Goal: Ask a question: Seek information or help from site administrators or community

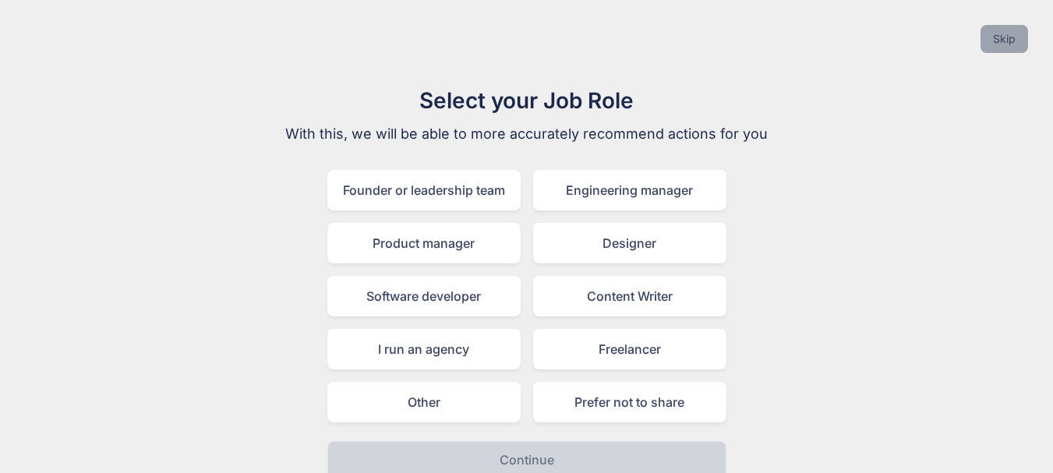
click at [995, 37] on button "Skip" at bounding box center [1005, 39] width 48 height 28
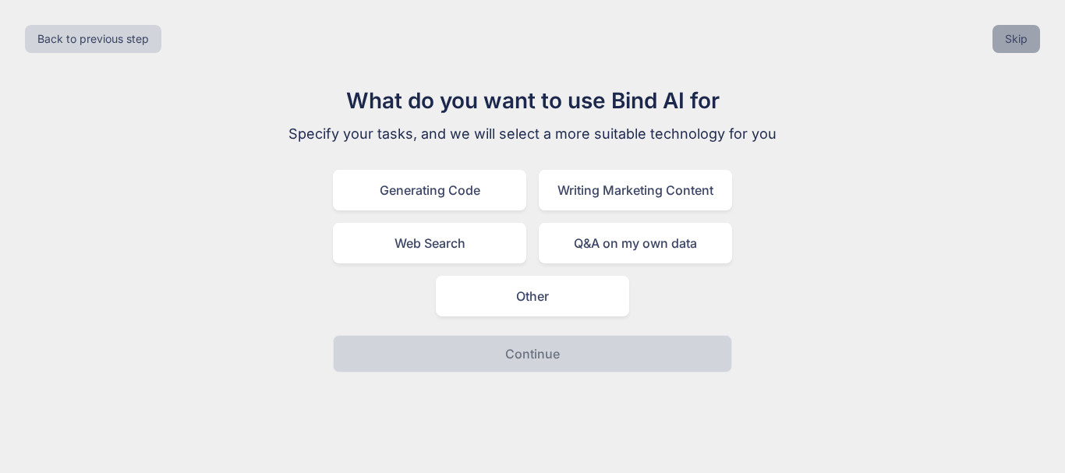
click at [1021, 36] on button "Skip" at bounding box center [1016, 39] width 48 height 28
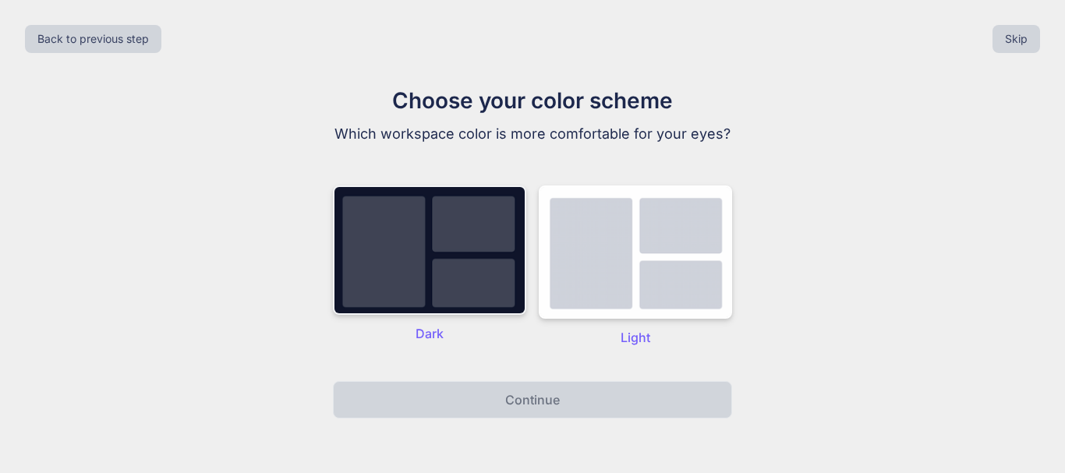
click at [467, 285] on img at bounding box center [429, 250] width 193 height 129
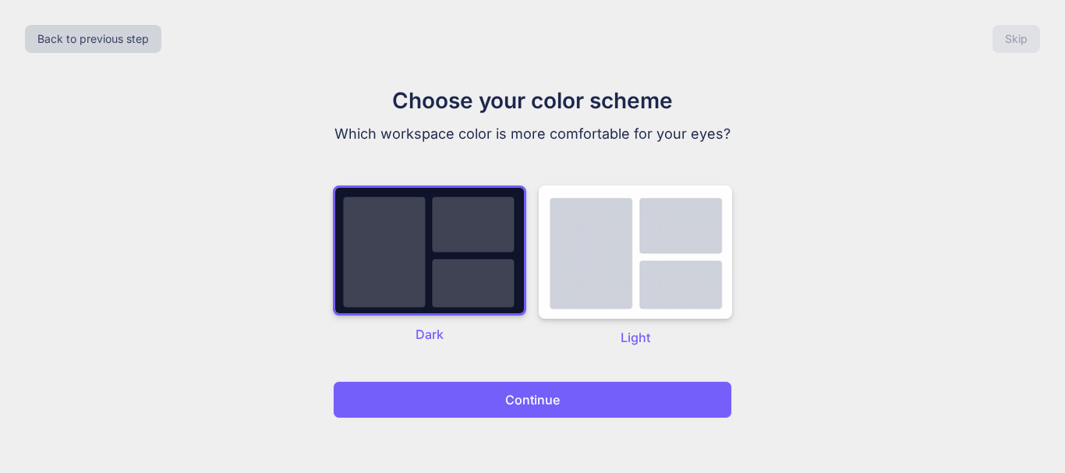
click at [513, 401] on p "Continue" at bounding box center [532, 400] width 55 height 19
click at [561, 402] on button "Continue" at bounding box center [532, 399] width 399 height 37
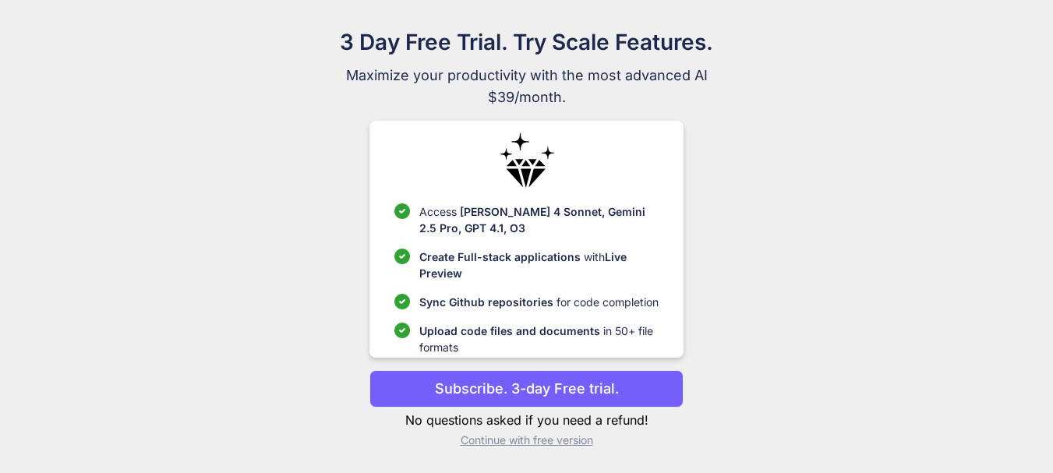
click at [550, 439] on p "Continue with free version" at bounding box center [526, 441] width 314 height 16
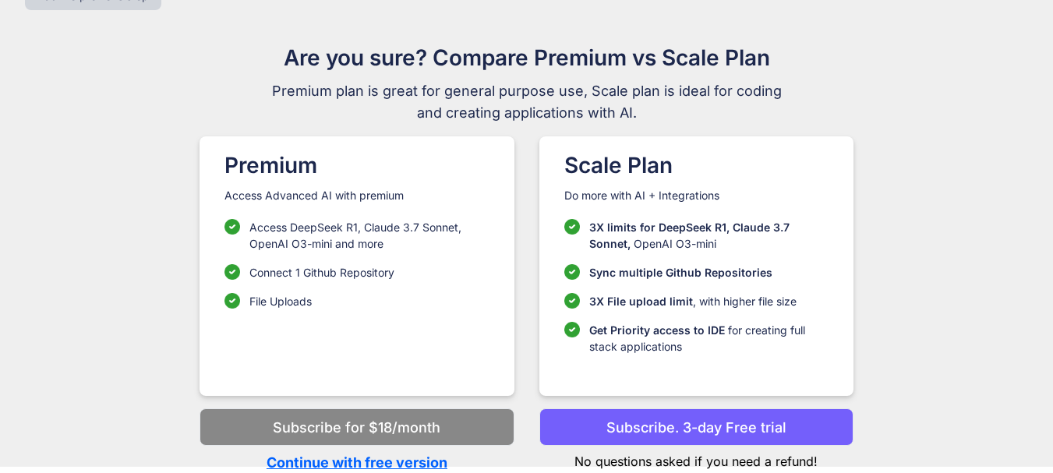
scroll to position [43, 0]
click at [409, 458] on p "Continue with free version" at bounding box center [357, 462] width 314 height 21
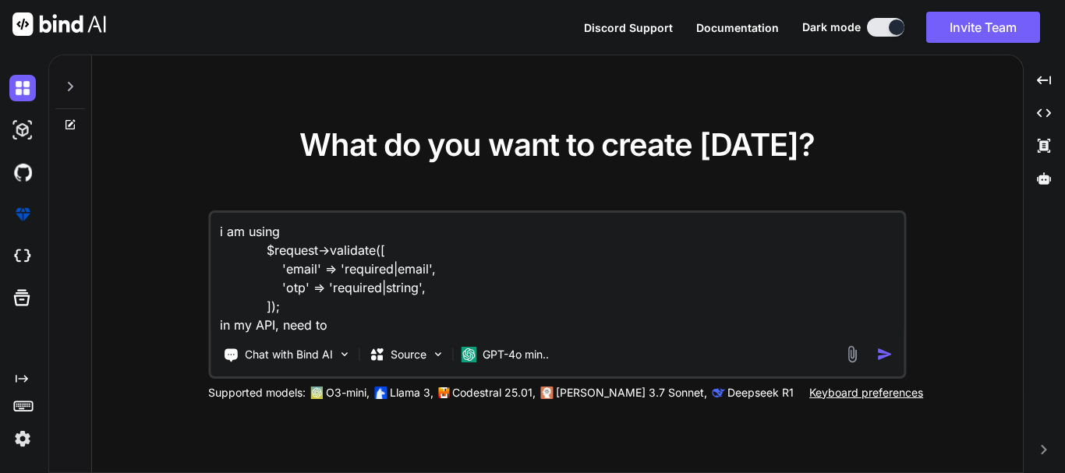
click at [388, 320] on textarea "i am using $request->validate([ 'email' => 'required|email', 'otp' => 'required…" at bounding box center [556, 274] width 693 height 122
paste textarea "how can we find the API data dashboard in fedex devloper account"
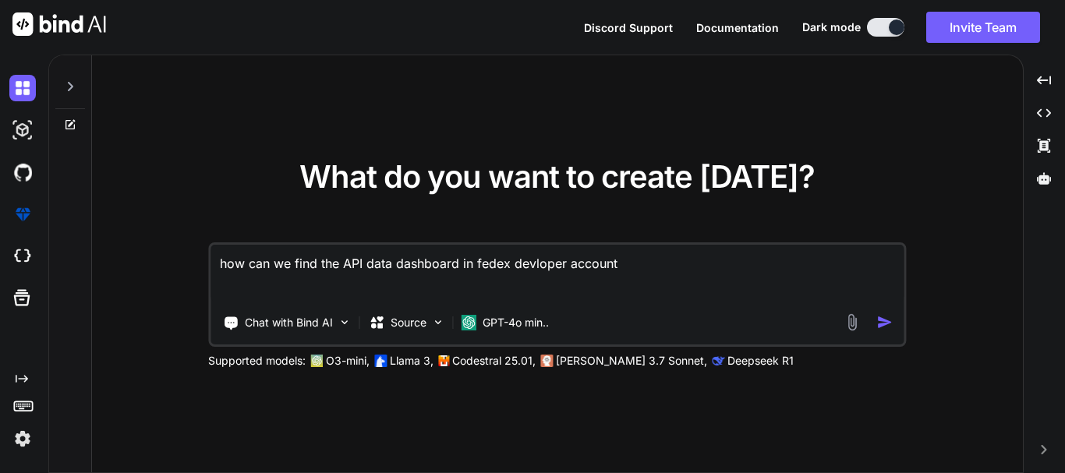
click at [231, 261] on textarea "how can we find the API data dashboard in fedex devloper account" at bounding box center [556, 274] width 693 height 58
click at [662, 276] on textarea "where can we find the API data dashboard in fedex developer account" at bounding box center [556, 274] width 693 height 58
type textarea "where can we find the API data dashboard in fedex developer account?"
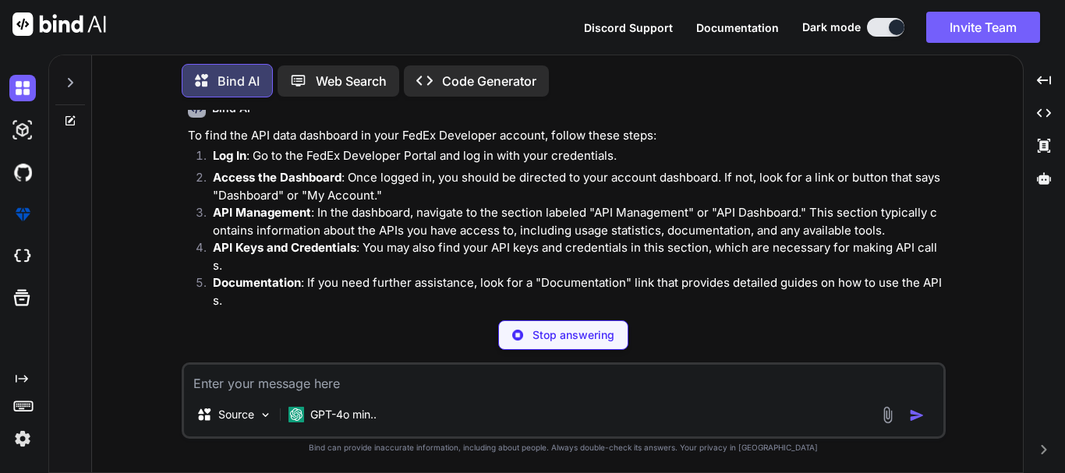
scroll to position [77, 0]
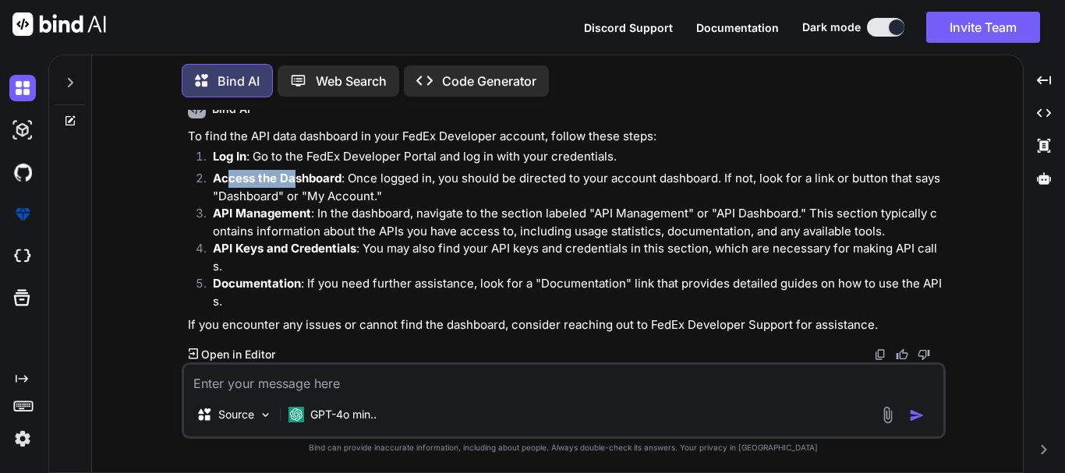
drag, startPoint x: 227, startPoint y: 176, endPoint x: 295, endPoint y: 175, distance: 68.6
click at [295, 175] on strong "Access the Dashboard" at bounding box center [277, 178] width 129 height 15
drag, startPoint x: 224, startPoint y: 208, endPoint x: 309, endPoint y: 208, distance: 85.7
click at [309, 208] on strong "API Management" at bounding box center [262, 213] width 98 height 15
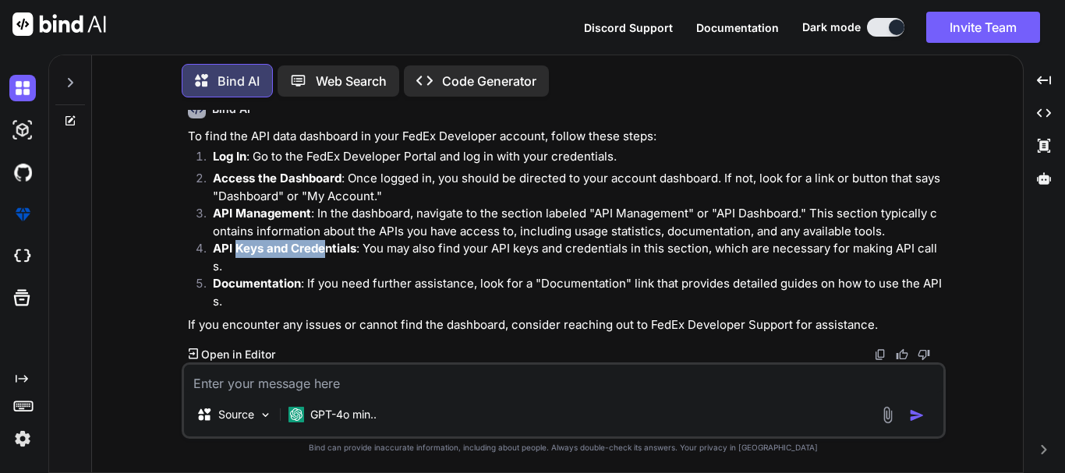
drag, startPoint x: 236, startPoint y: 244, endPoint x: 322, endPoint y: 256, distance: 86.5
click at [322, 256] on p "API Keys and Credentials : You may also find your API keys and credentials in t…" at bounding box center [578, 257] width 730 height 35
drag, startPoint x: 240, startPoint y: 279, endPoint x: 342, endPoint y: 249, distance: 106.5
click at [256, 274] on ol "Log In : Go to the FedEx Developer Portal and log in with your credentials. Acc…" at bounding box center [565, 229] width 755 height 162
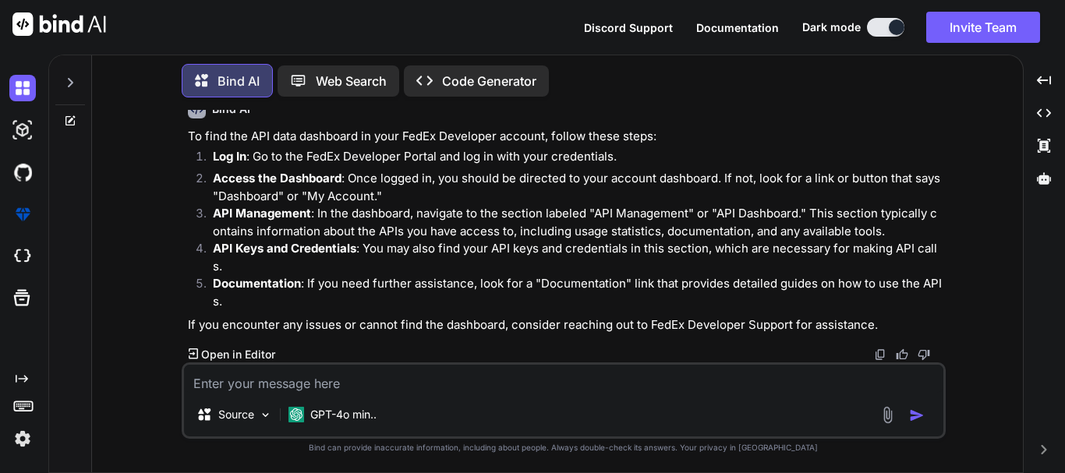
click at [578, 256] on p "API Keys and Credentials : You may also find your API keys and credentials in t…" at bounding box center [578, 257] width 730 height 35
click at [249, 281] on strong "Documentation" at bounding box center [257, 283] width 88 height 15
click at [269, 224] on p "API Management : In the dashboard, navigate to the section labeled "API Managem…" at bounding box center [578, 222] width 730 height 35
drag, startPoint x: 212, startPoint y: 184, endPoint x: 302, endPoint y: 185, distance: 90.4
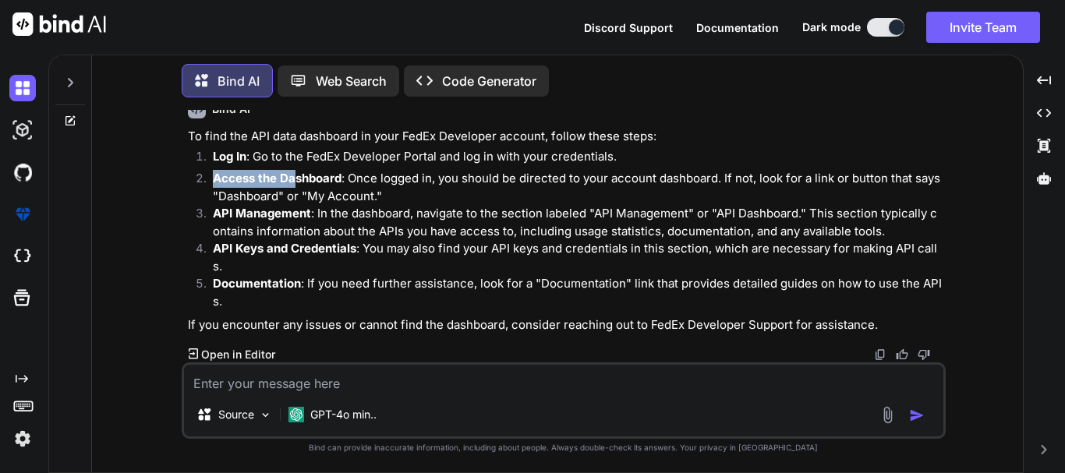
click at [302, 185] on li "Access the Dashboard : Once logged in, you should be directed to your account d…" at bounding box center [571, 187] width 742 height 35
click at [354, 189] on p "Access the Dashboard : Once logged in, you should be directed to your account d…" at bounding box center [578, 187] width 730 height 35
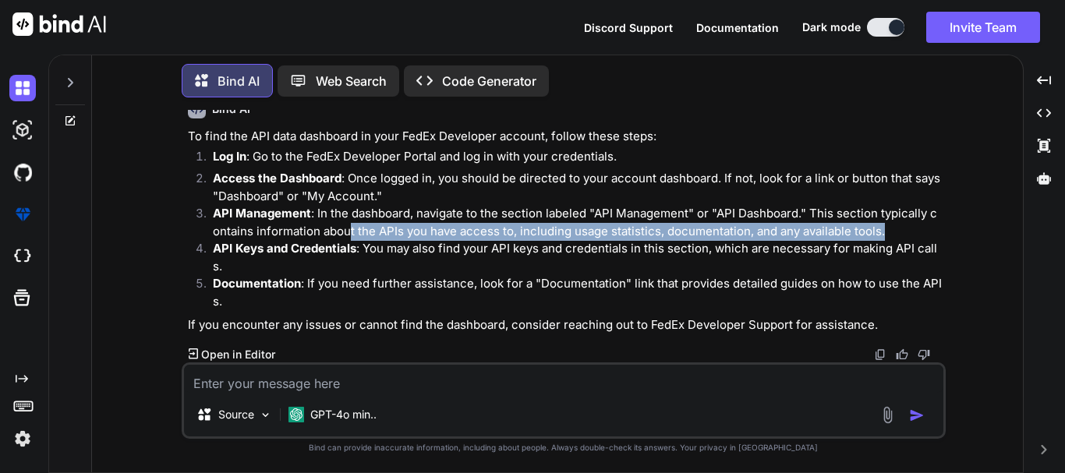
drag, startPoint x: 208, startPoint y: 241, endPoint x: 348, endPoint y: 236, distance: 140.4
click at [348, 236] on ol "Log In : Go to the FedEx Developer Portal and log in with your credentials. Acc…" at bounding box center [565, 229] width 755 height 162
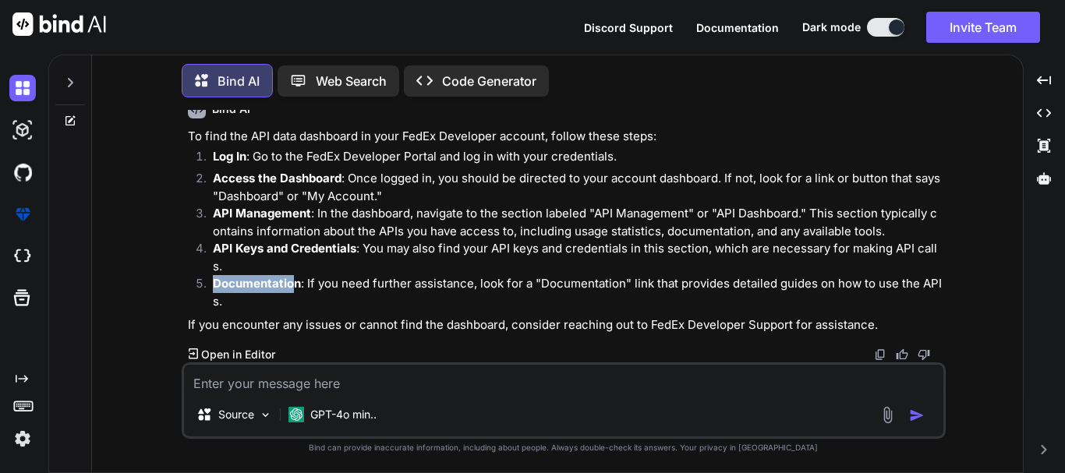
drag, startPoint x: 209, startPoint y: 286, endPoint x: 295, endPoint y: 281, distance: 85.9
click at [295, 281] on li "Documentation : If you need further assistance, look for a "Documentation" link…" at bounding box center [571, 292] width 742 height 35
click at [348, 290] on p "Documentation : If you need further assistance, look for a "Documentation" link…" at bounding box center [578, 292] width 730 height 35
drag, startPoint x: 219, startPoint y: 179, endPoint x: 334, endPoint y: 175, distance: 115.4
click at [334, 175] on strong "Access the Dashboard" at bounding box center [277, 178] width 129 height 15
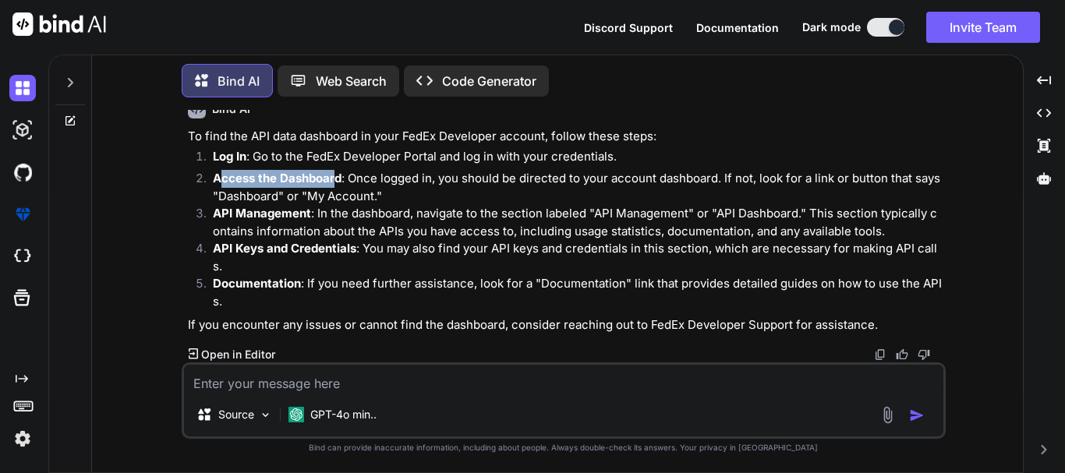
click at [297, 187] on p "Access the Dashboard : Once logged in, you should be directed to your account d…" at bounding box center [578, 187] width 730 height 35
click at [253, 386] on textarea at bounding box center [563, 379] width 759 height 28
